Goal: Navigation & Orientation: Locate item on page

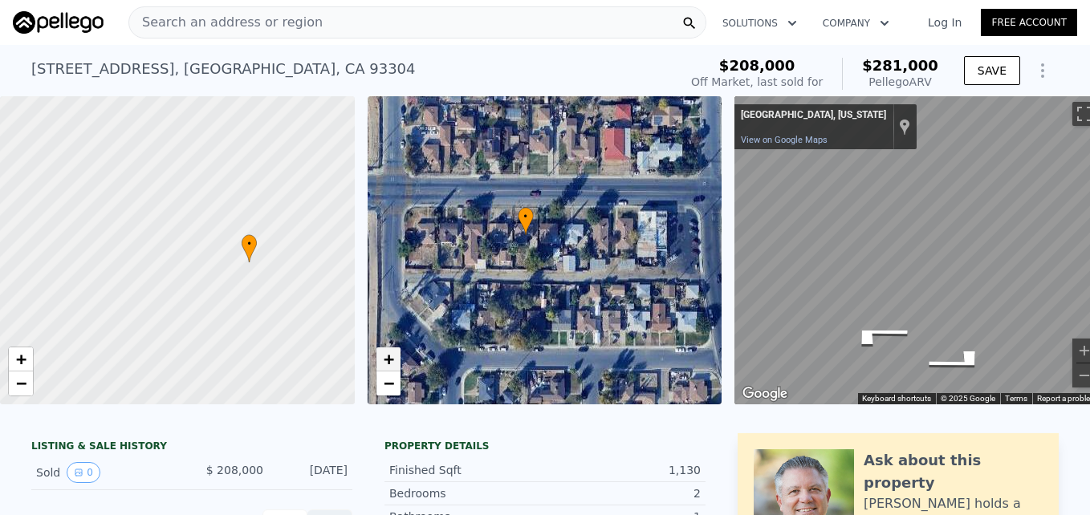
click at [392, 364] on span "+" at bounding box center [388, 359] width 10 height 20
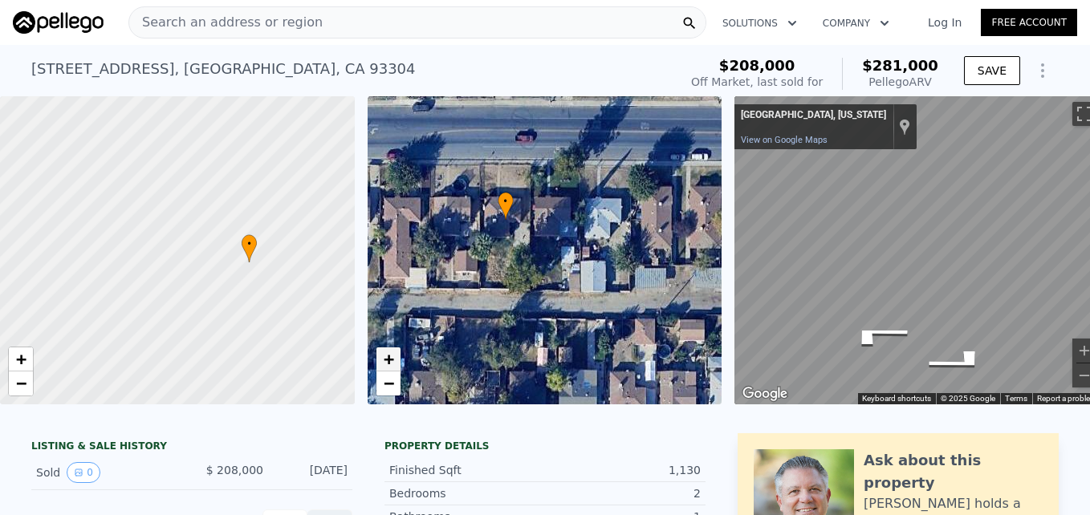
click at [392, 364] on span "+" at bounding box center [388, 359] width 10 height 20
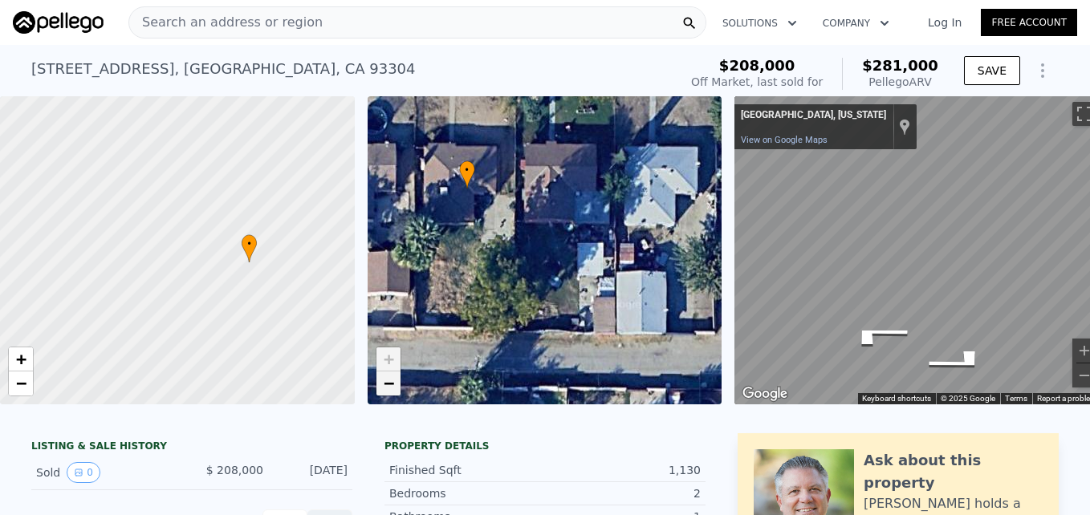
click at [393, 379] on span "−" at bounding box center [388, 383] width 10 height 20
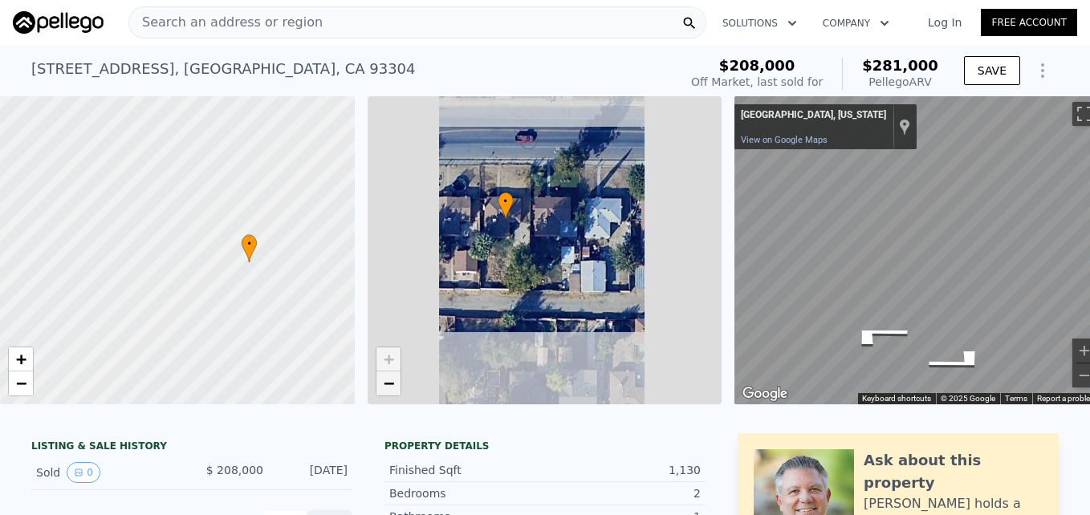
click at [393, 379] on span "−" at bounding box center [388, 383] width 10 height 20
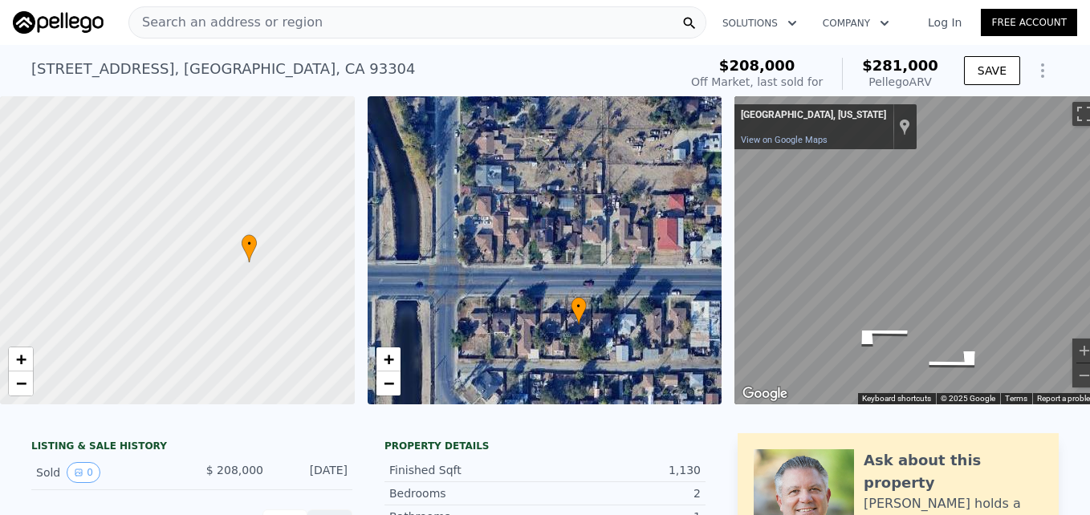
drag, startPoint x: 413, startPoint y: 267, endPoint x: 466, endPoint y: 358, distance: 105.0
click at [466, 358] on div "• + −" at bounding box center [545, 250] width 355 height 308
click at [391, 367] on span "+" at bounding box center [388, 359] width 10 height 20
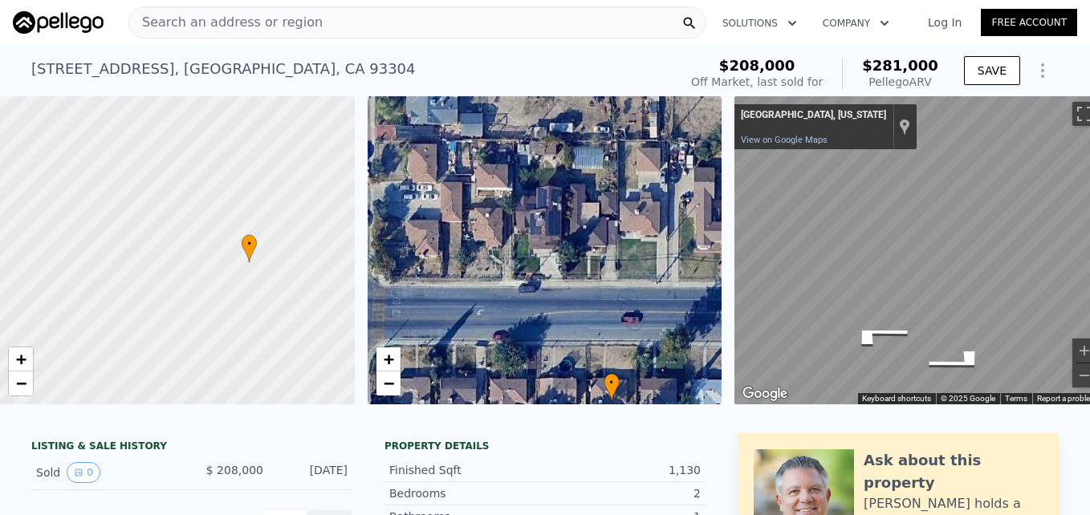
drag, startPoint x: 513, startPoint y: 371, endPoint x: 479, endPoint y: 311, distance: 68.3
click at [479, 311] on div "• + −" at bounding box center [545, 250] width 355 height 308
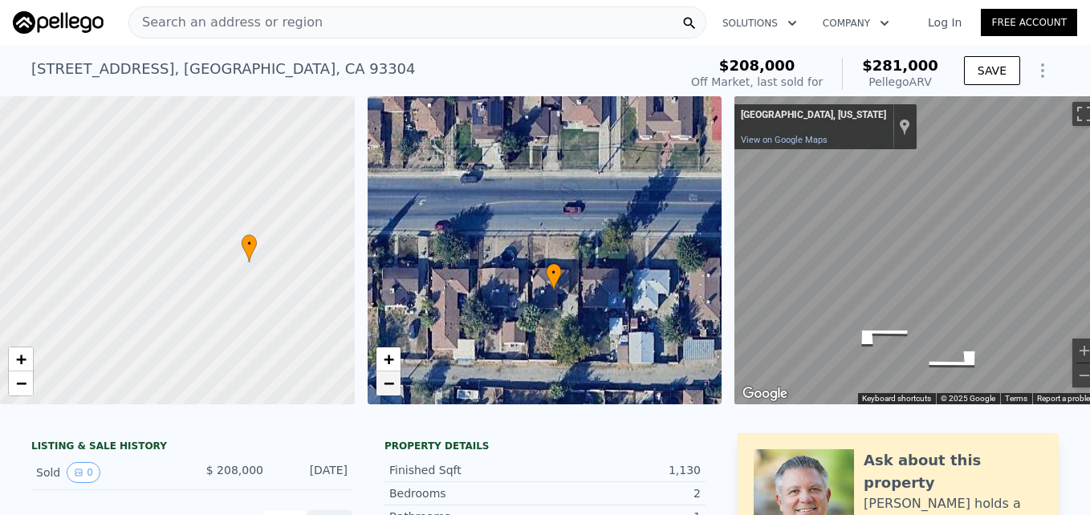
click at [393, 392] on span "−" at bounding box center [388, 383] width 10 height 20
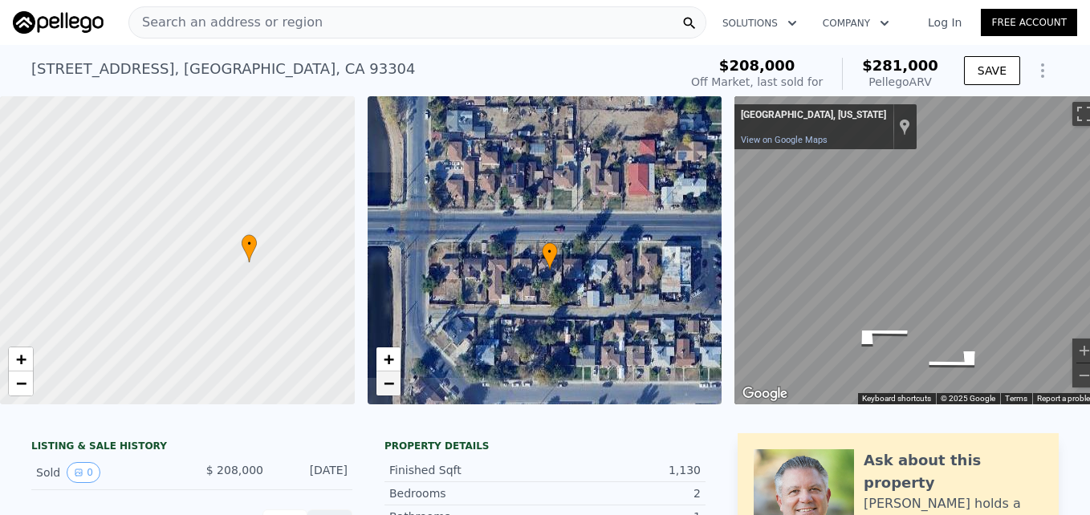
click at [393, 392] on span "−" at bounding box center [388, 383] width 10 height 20
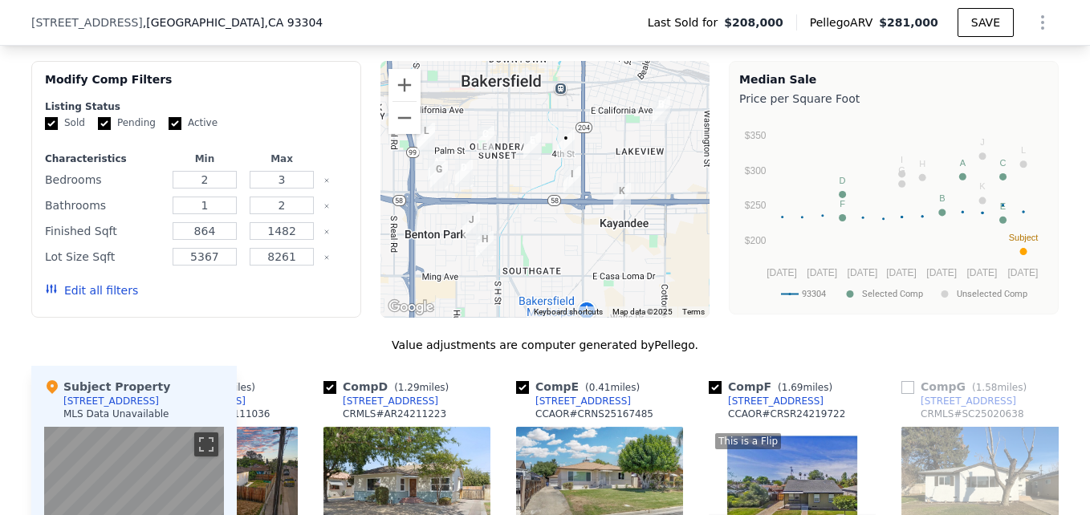
scroll to position [1242, 0]
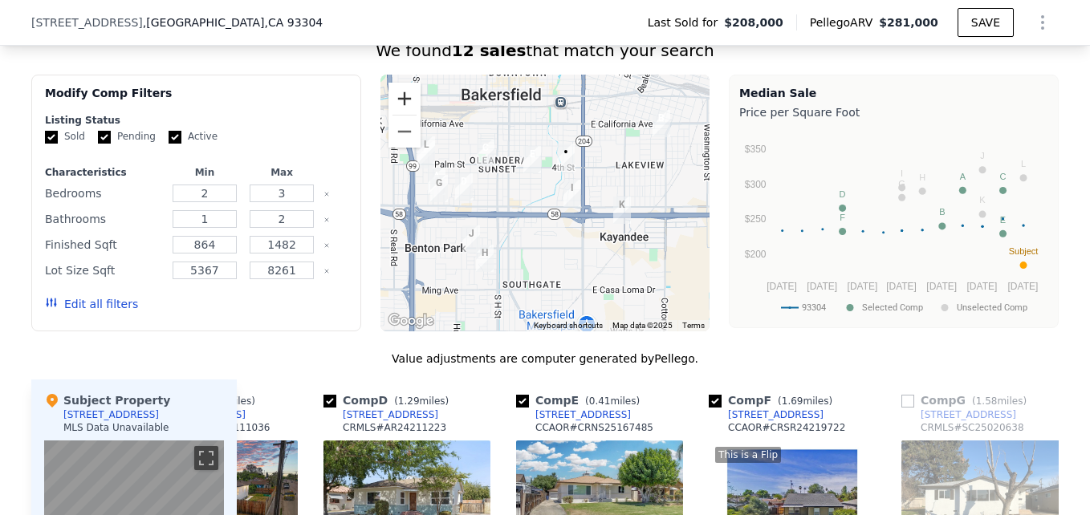
click at [400, 110] on button "Zoom in" at bounding box center [404, 99] width 32 height 32
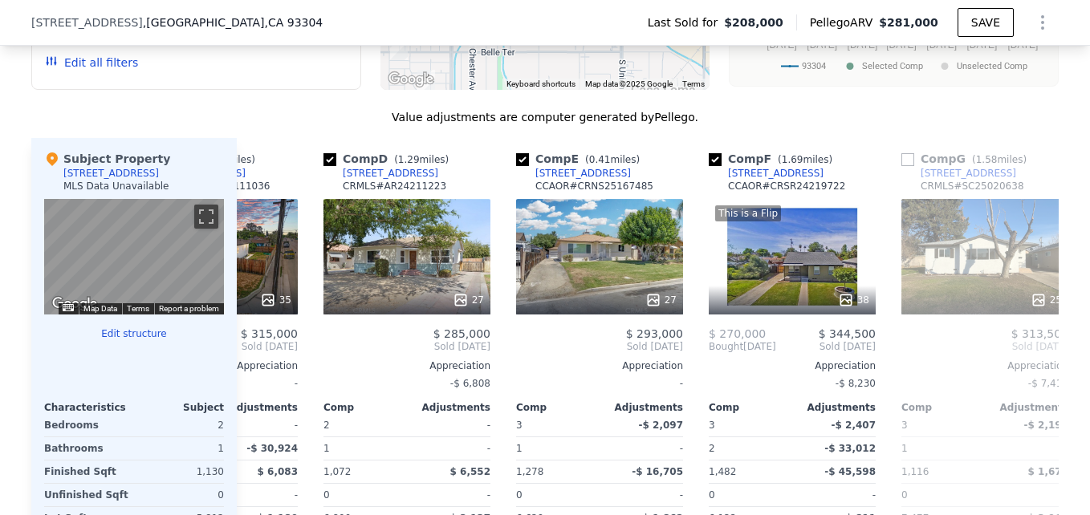
scroll to position [1488, 0]
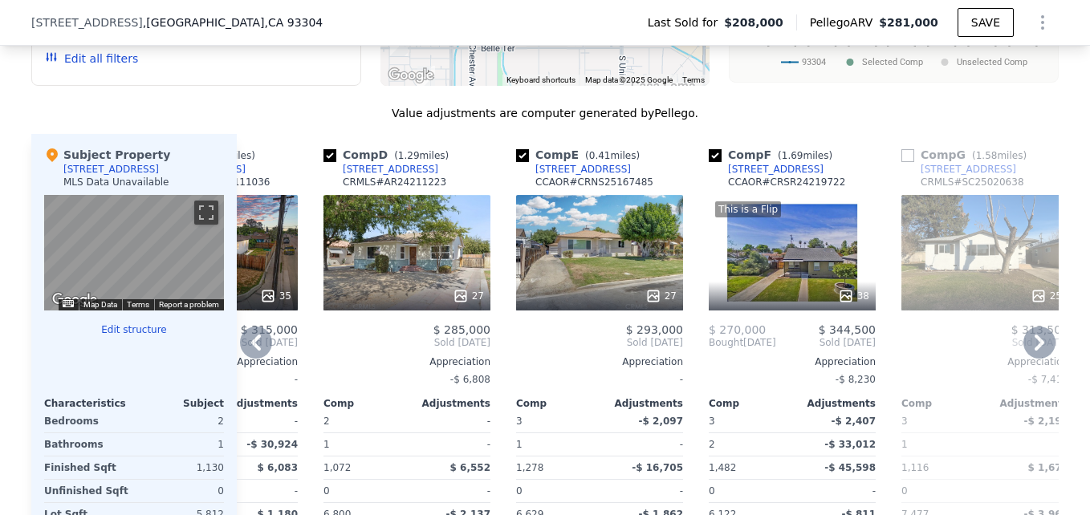
click at [588, 287] on div "27" at bounding box center [599, 253] width 167 height 116
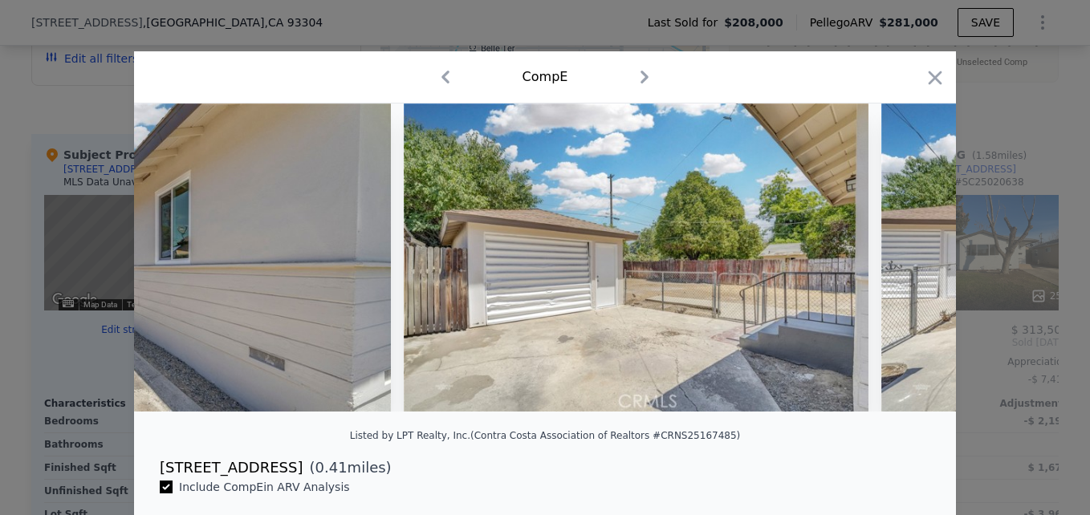
scroll to position [0, 9112]
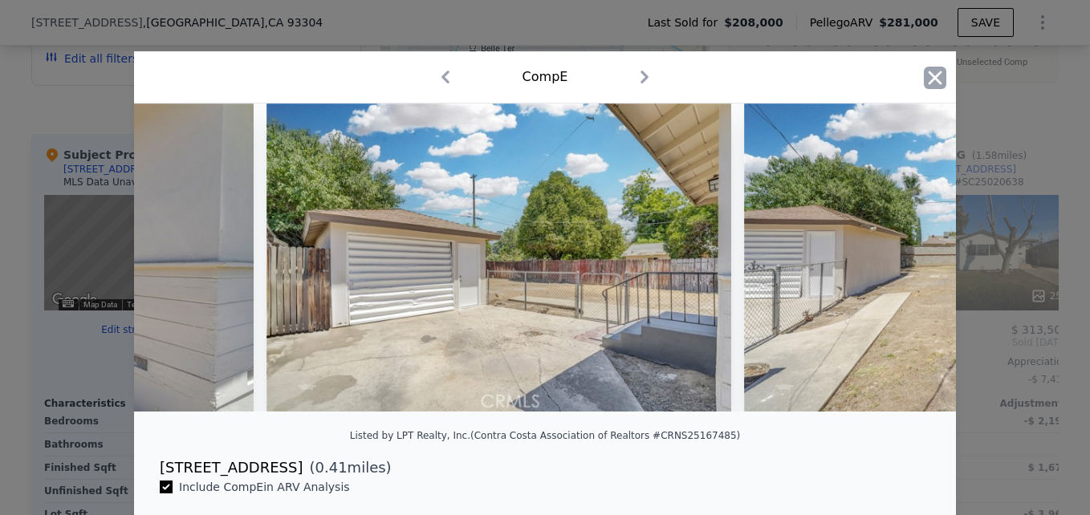
click at [924, 87] on icon "button" at bounding box center [935, 78] width 22 height 22
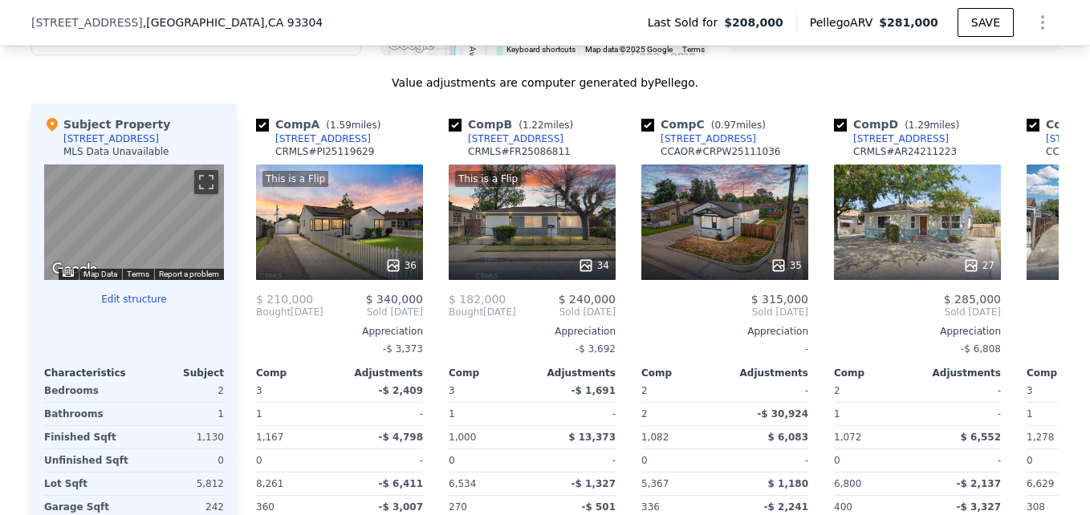
scroll to position [1521, 0]
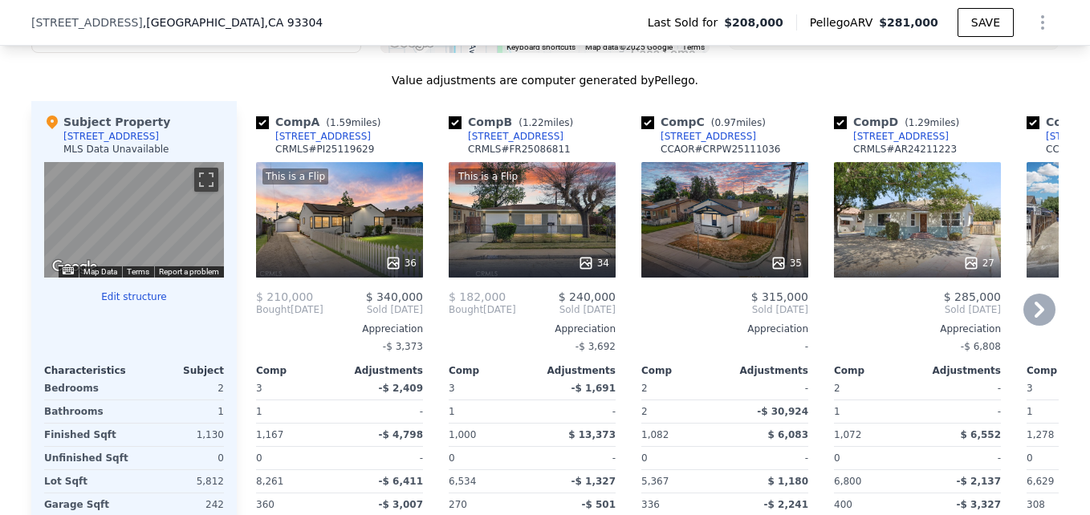
click at [337, 241] on div "This is a Flip 36" at bounding box center [339, 220] width 167 height 116
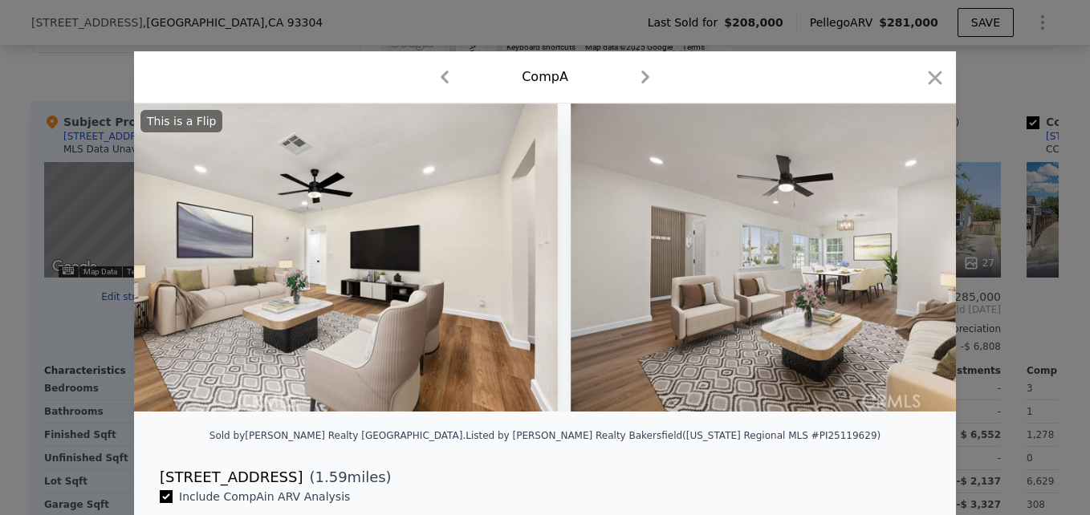
scroll to position [0, 8898]
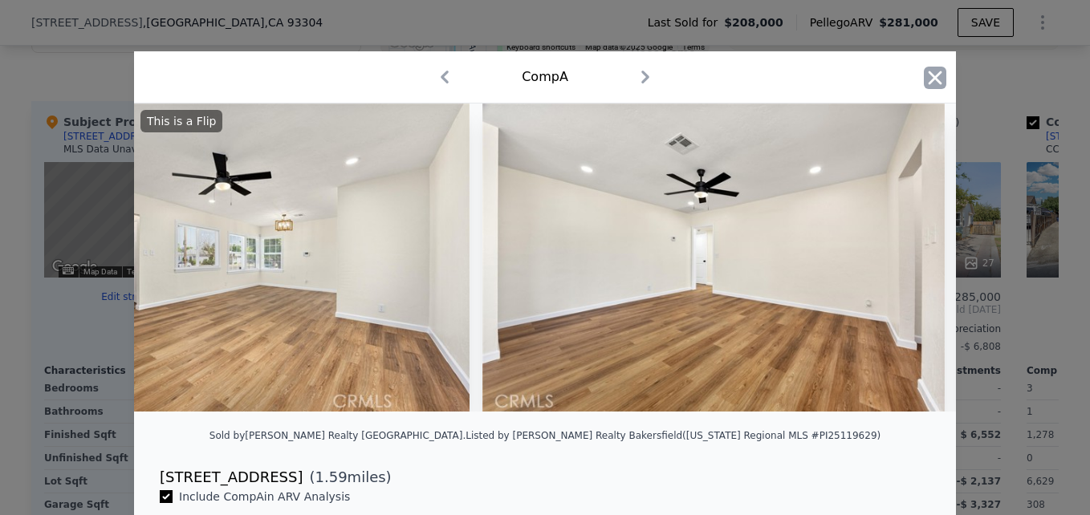
click at [932, 79] on icon "button" at bounding box center [935, 78] width 22 height 22
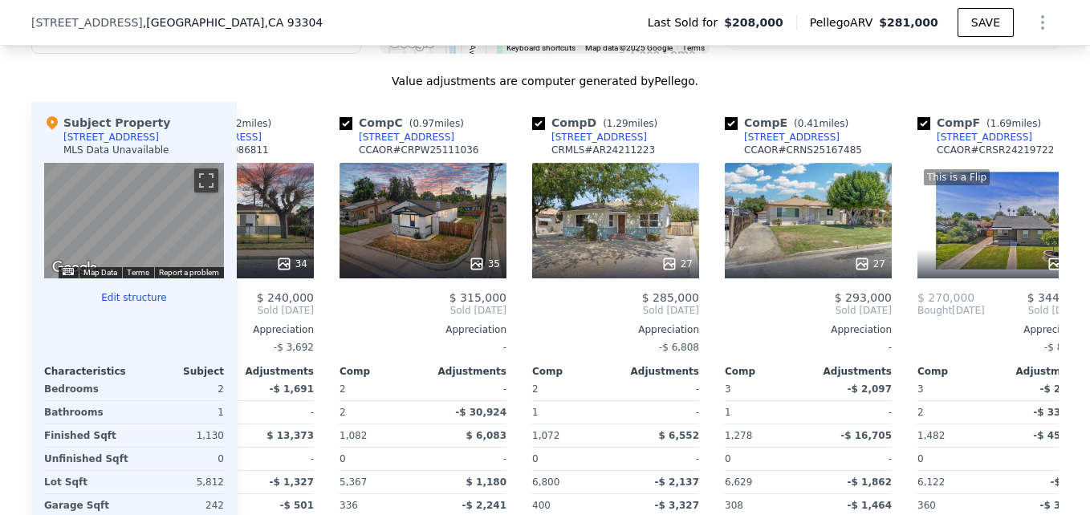
scroll to position [0, 303]
click at [484, 233] on div "35" at bounding box center [422, 221] width 167 height 116
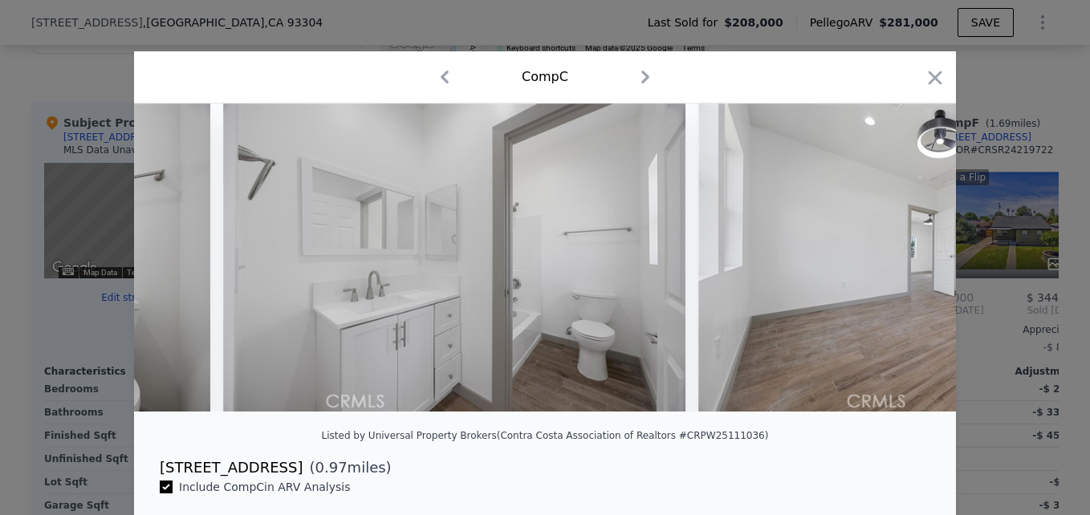
scroll to position [0, 8879]
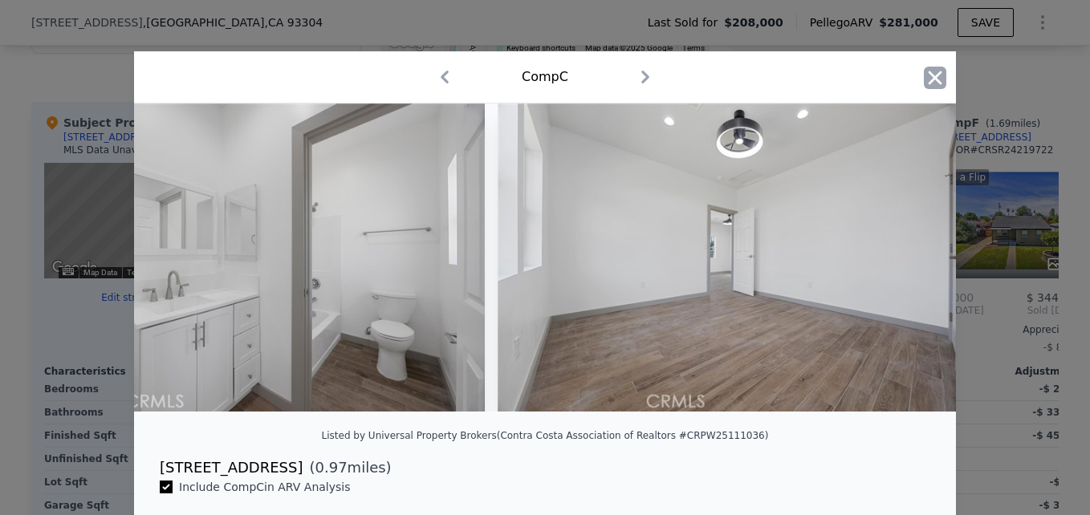
click at [933, 71] on icon "button" at bounding box center [935, 78] width 22 height 22
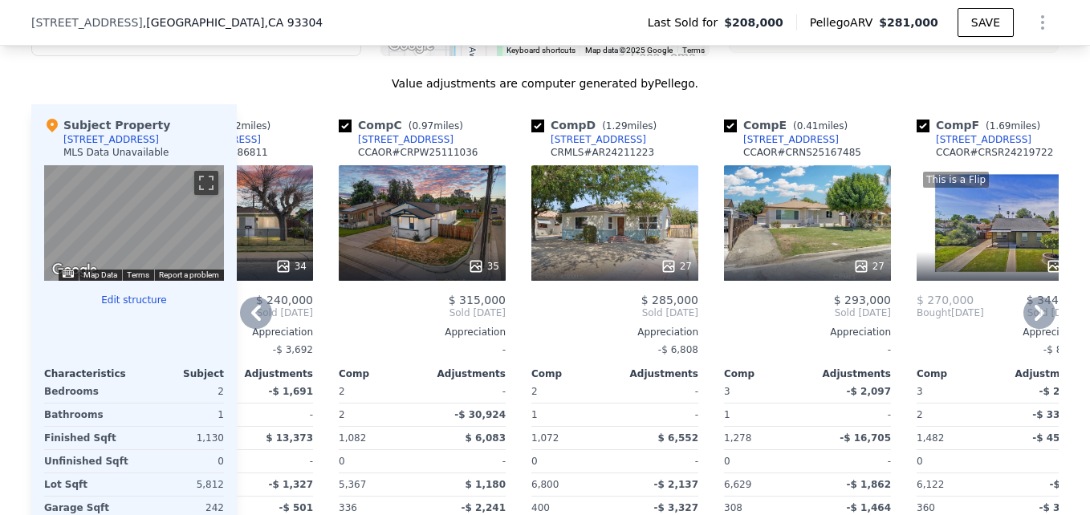
scroll to position [1517, 0]
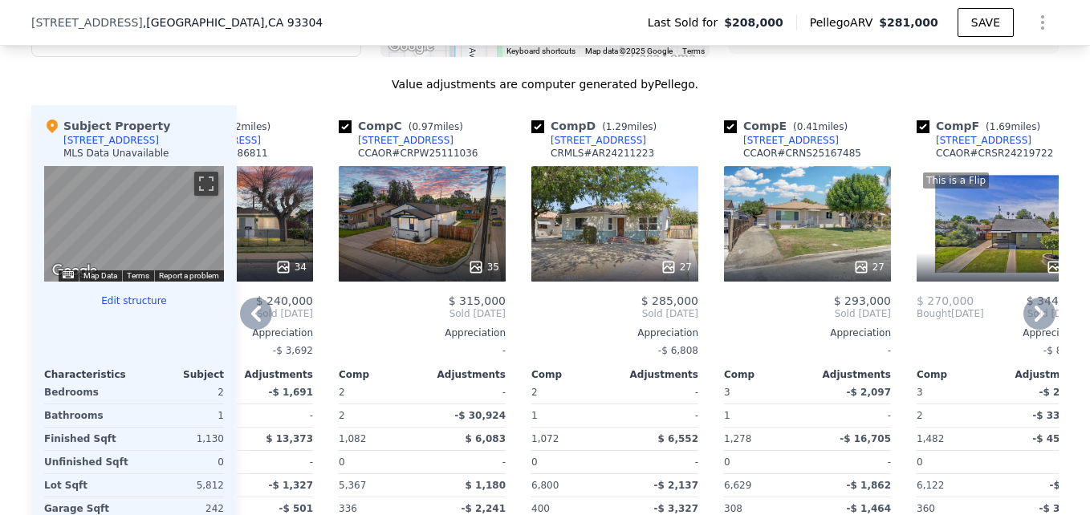
click at [399, 263] on div "35" at bounding box center [422, 224] width 167 height 116
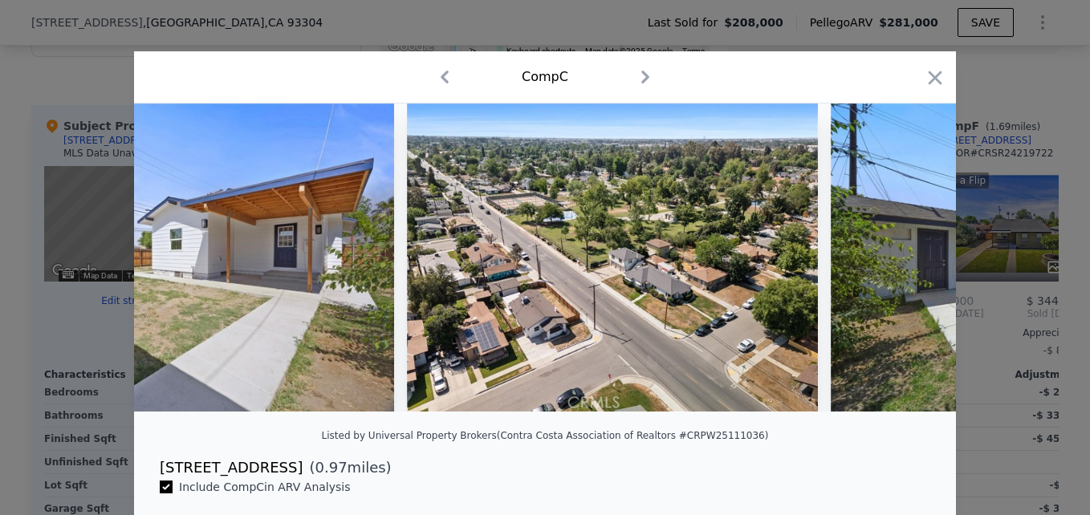
scroll to position [0, 4439]
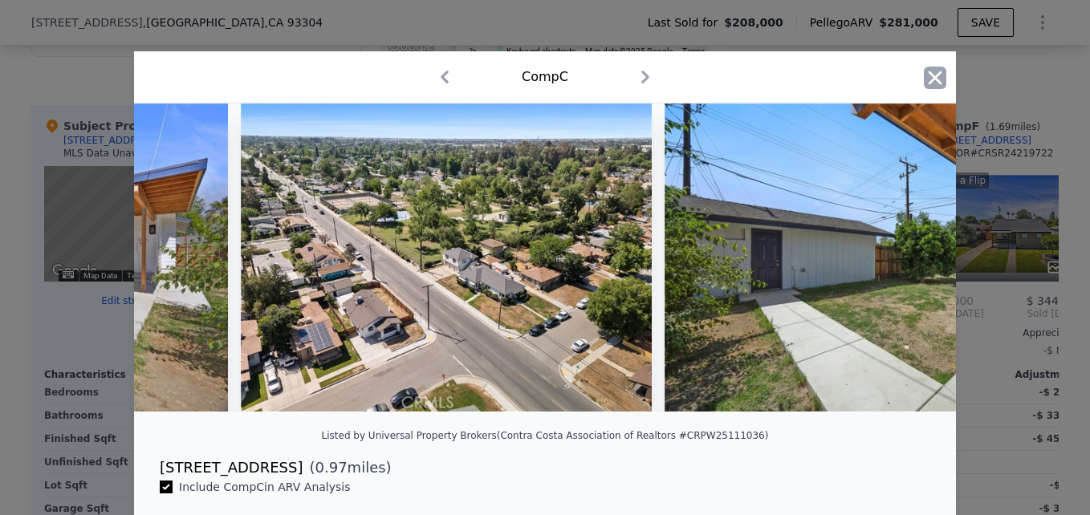
click at [932, 75] on icon "button" at bounding box center [936, 78] width 14 height 14
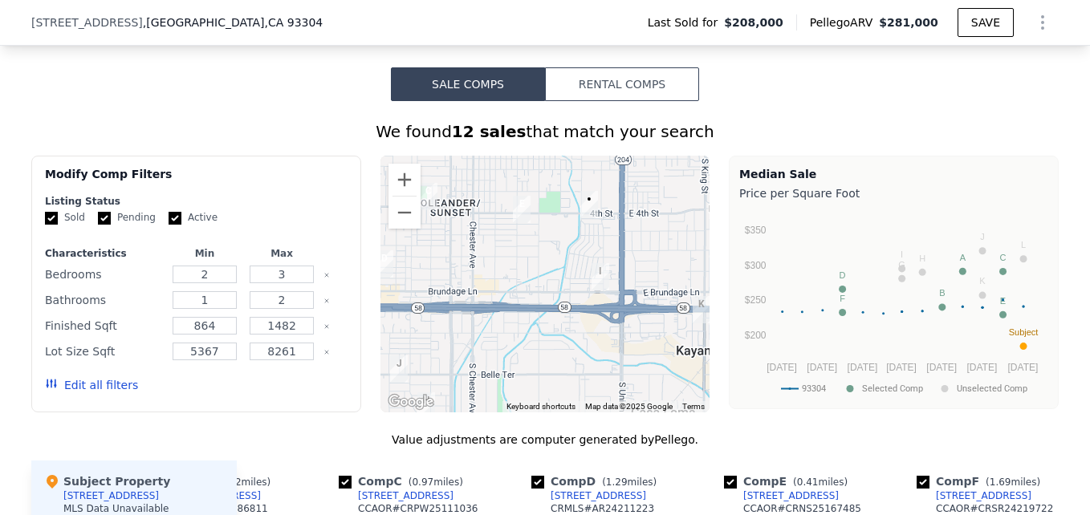
scroll to position [1161, 0]
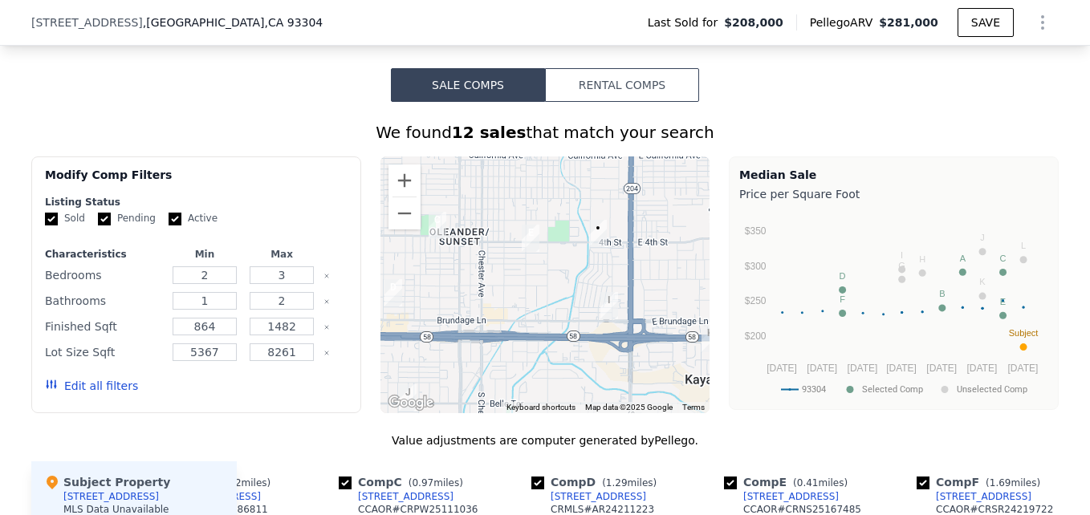
drag, startPoint x: 517, startPoint y: 266, endPoint x: 526, endPoint y: 300, distance: 35.6
click at [526, 300] on div at bounding box center [545, 285] width 330 height 257
